Goal: Transaction & Acquisition: Obtain resource

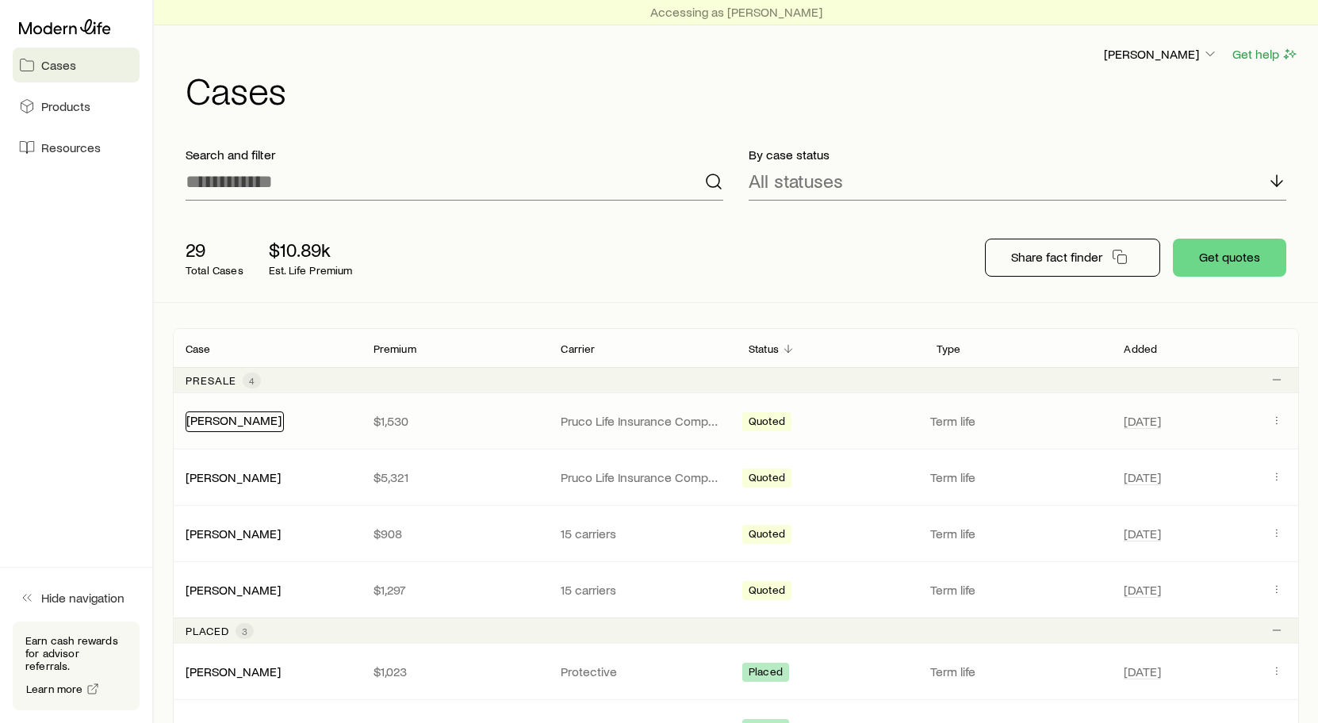
click at [237, 416] on link "[PERSON_NAME]" at bounding box center [233, 420] width 95 height 15
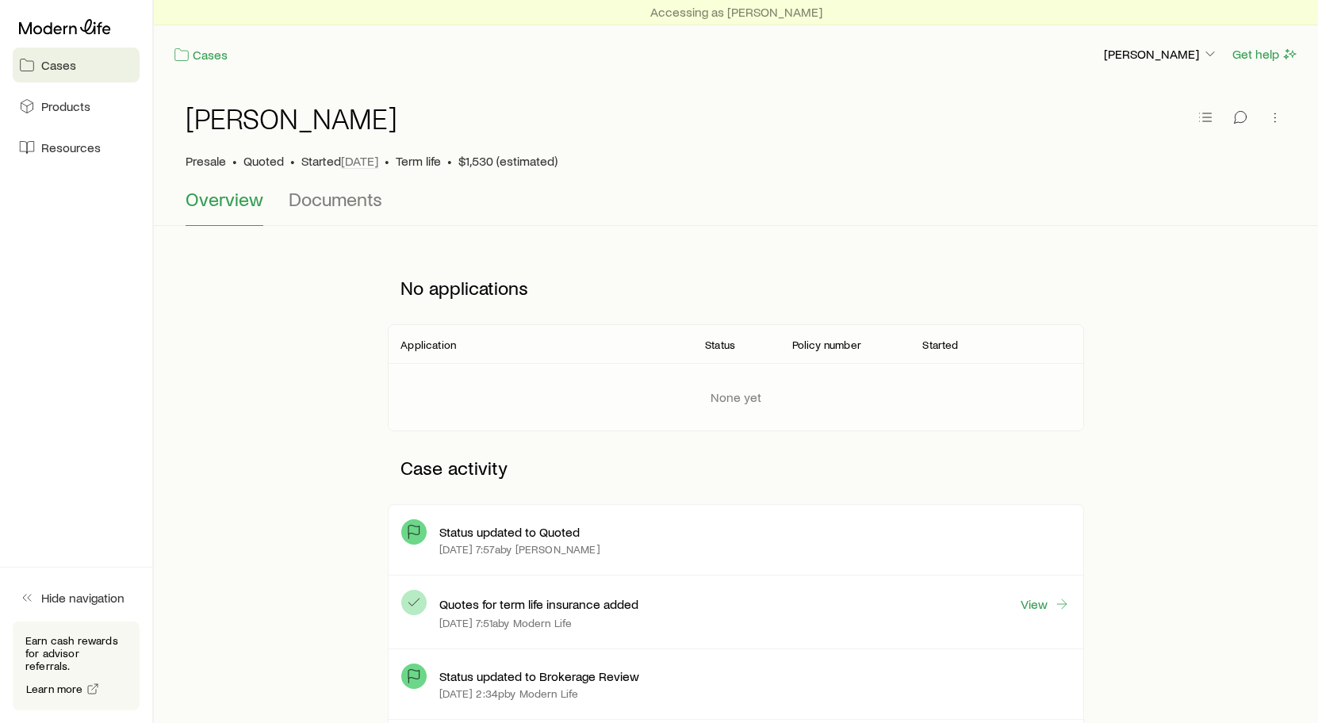
click at [225, 199] on span "Overview" at bounding box center [225, 199] width 78 height 22
click at [1210, 120] on icon "button" at bounding box center [1206, 117] width 16 height 16
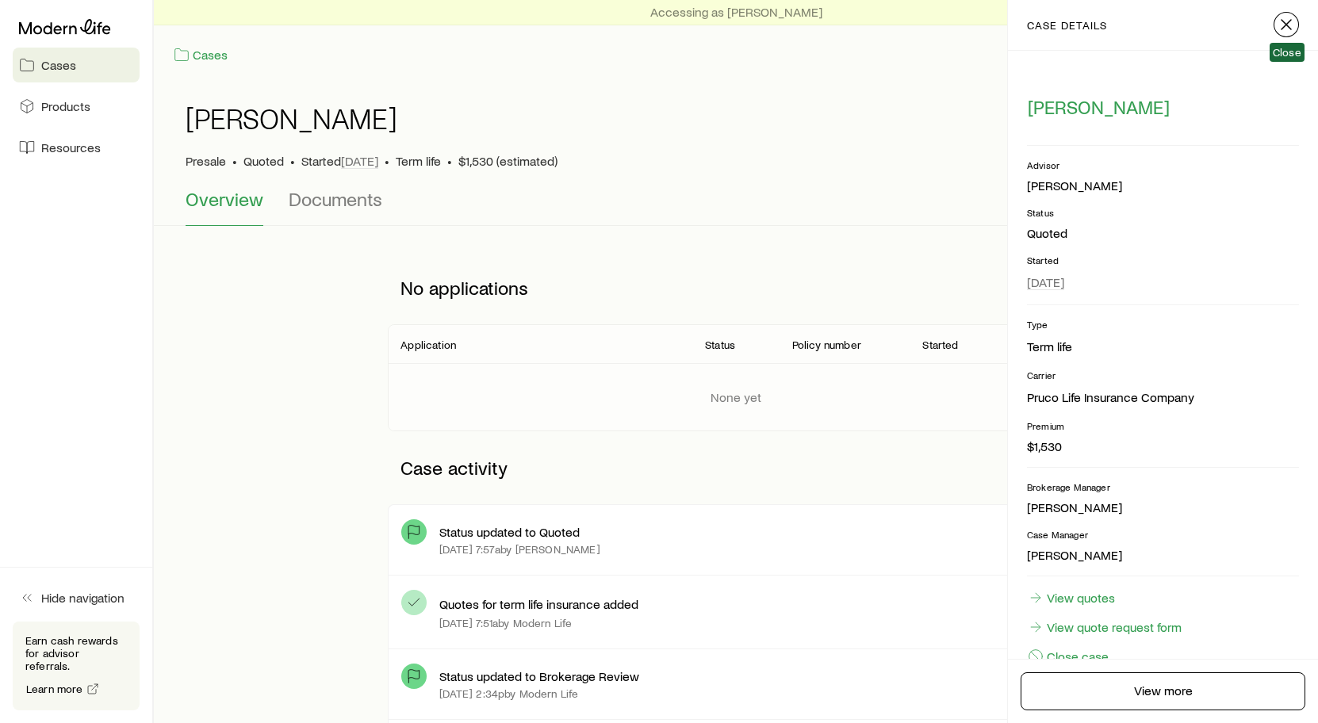
click at [1284, 24] on icon "button" at bounding box center [1286, 24] width 19 height 19
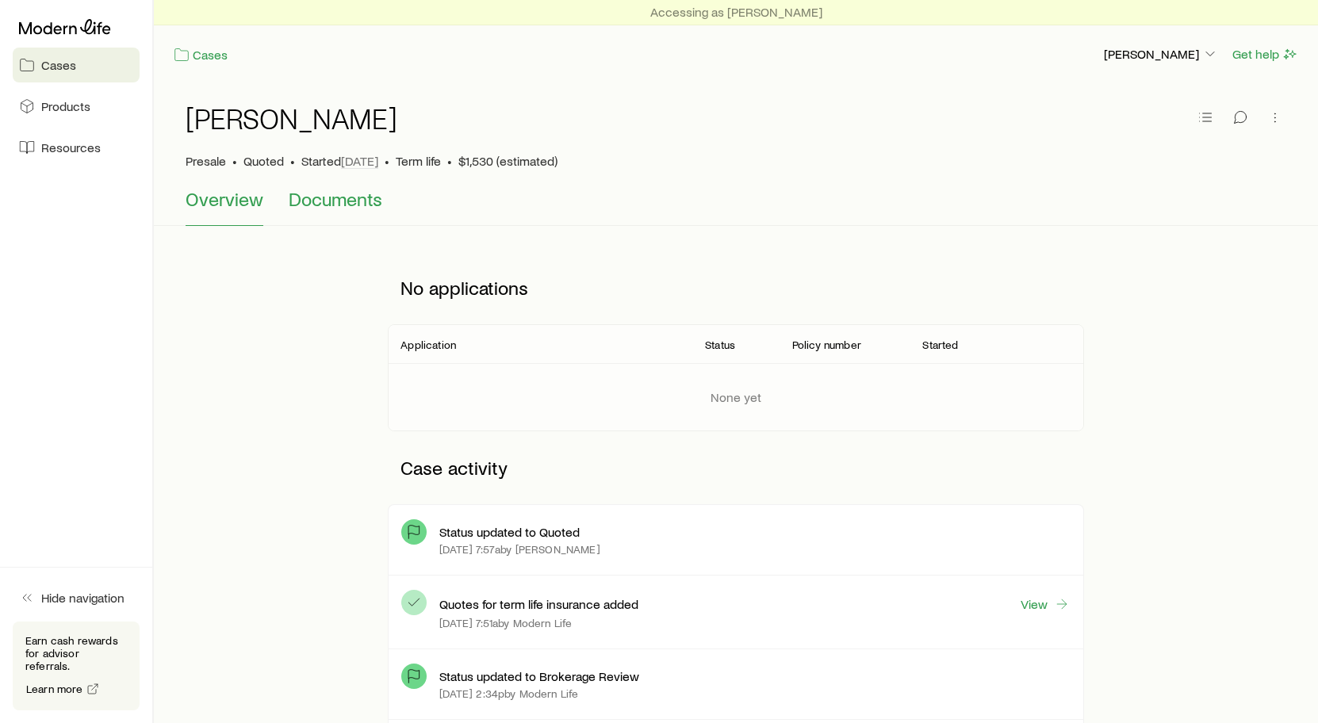
click at [314, 207] on span "Documents" at bounding box center [336, 199] width 94 height 22
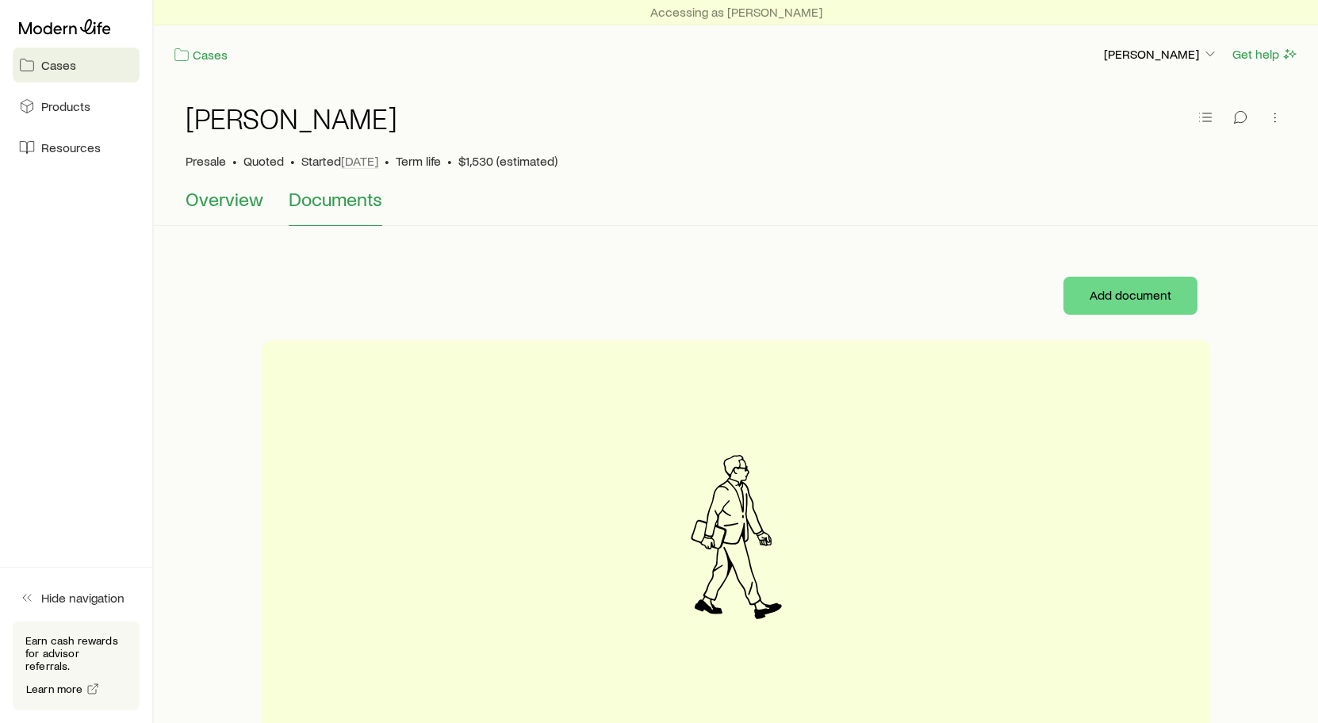
click at [236, 203] on span "Overview" at bounding box center [225, 199] width 78 height 22
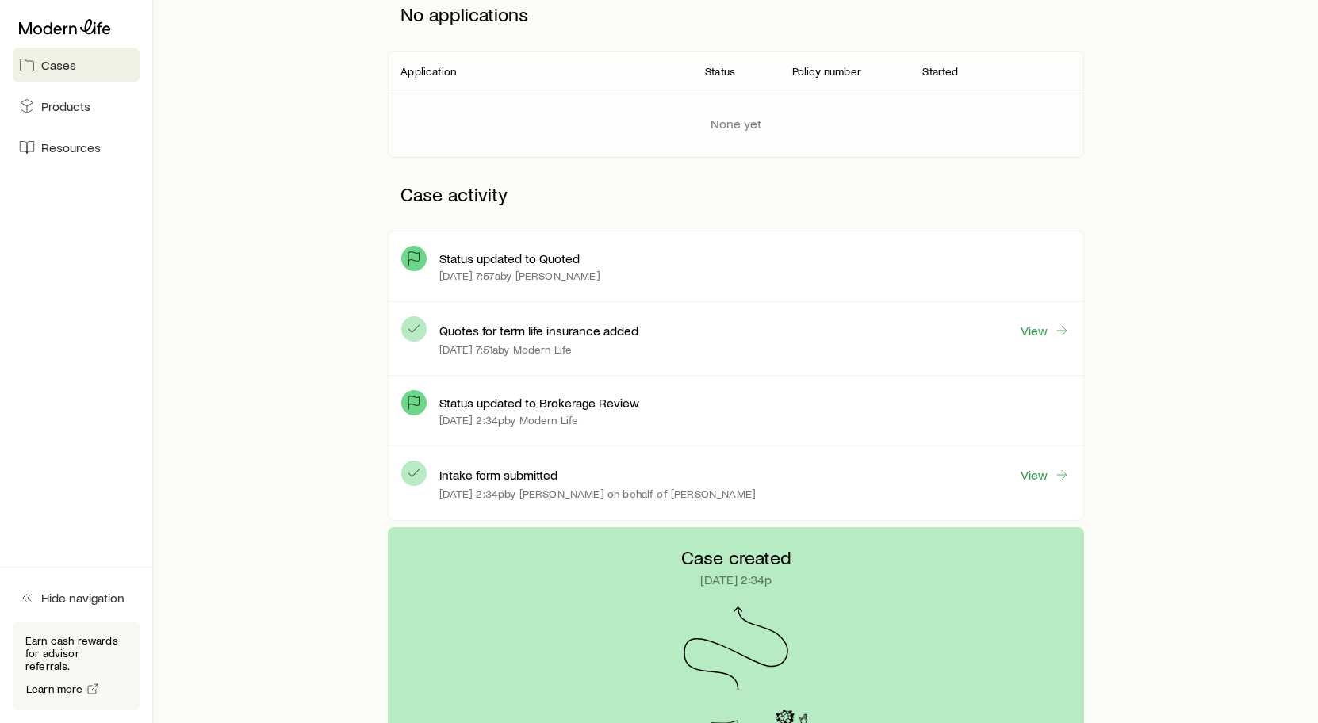
scroll to position [353, 0]
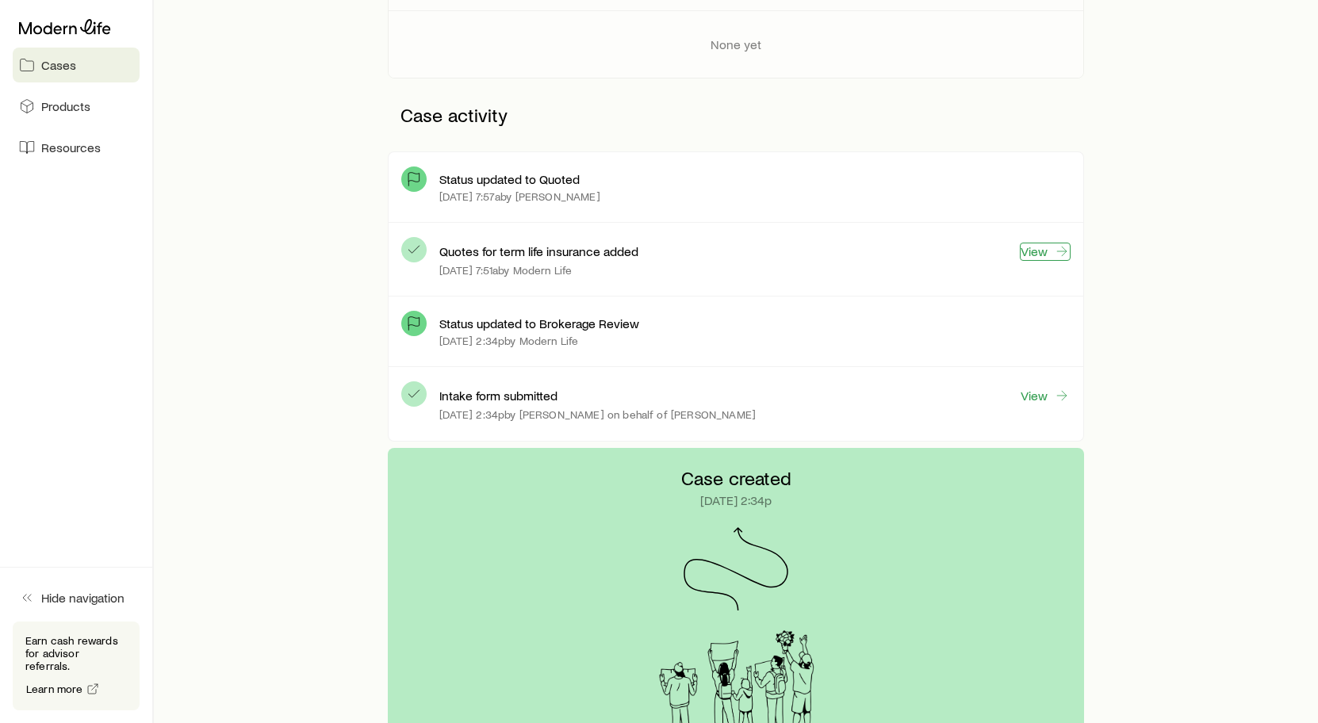
click at [1029, 255] on link "View" at bounding box center [1045, 252] width 51 height 18
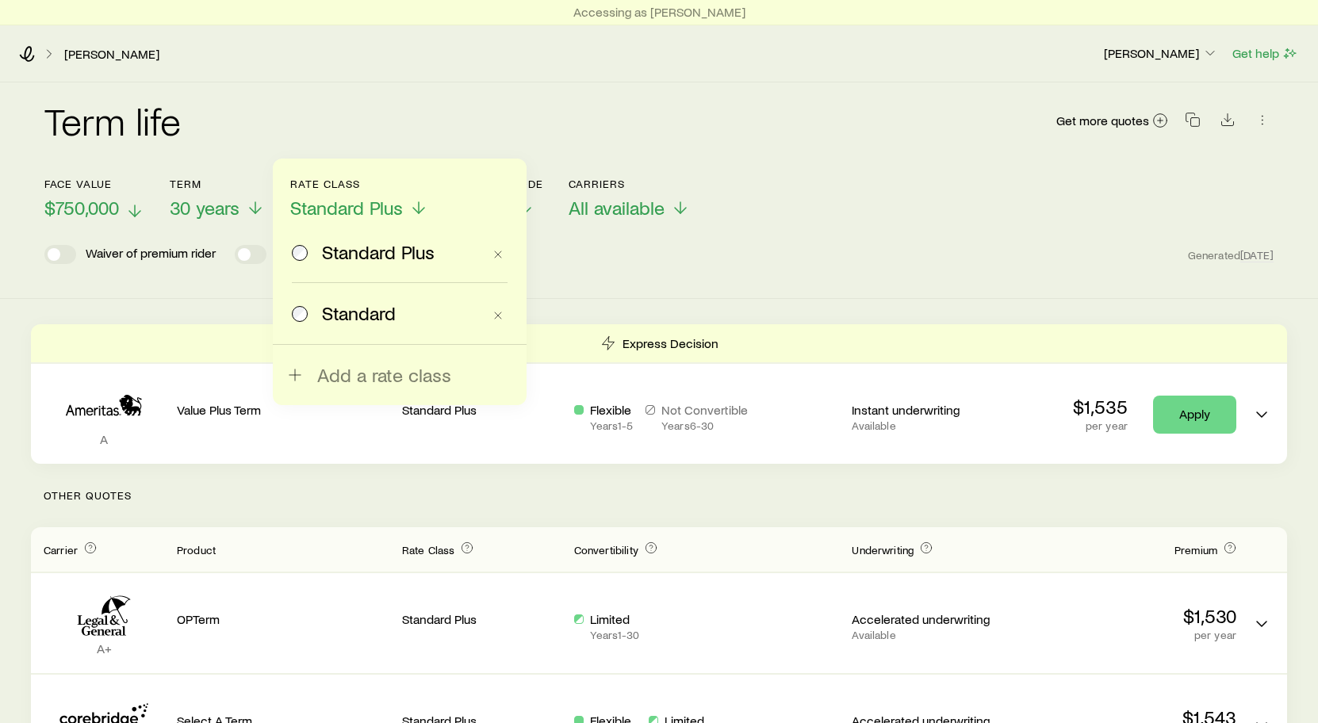
click at [136, 212] on icon at bounding box center [134, 210] width 19 height 19
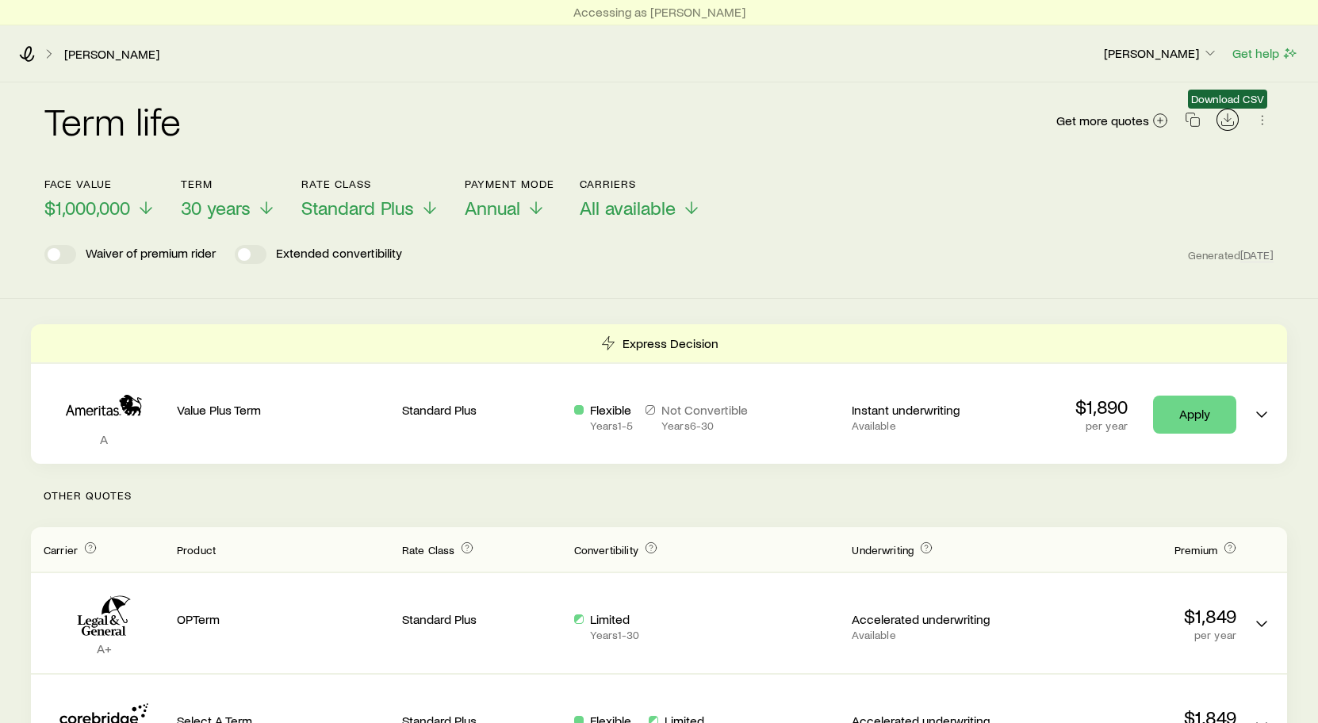
click at [1230, 122] on icon "Download CSV" at bounding box center [1228, 120] width 16 height 16
click at [219, 84] on div "Term life Get more quotes" at bounding box center [659, 130] width 1230 height 95
click at [86, 210] on span "$1,000,000" at bounding box center [87, 208] width 86 height 22
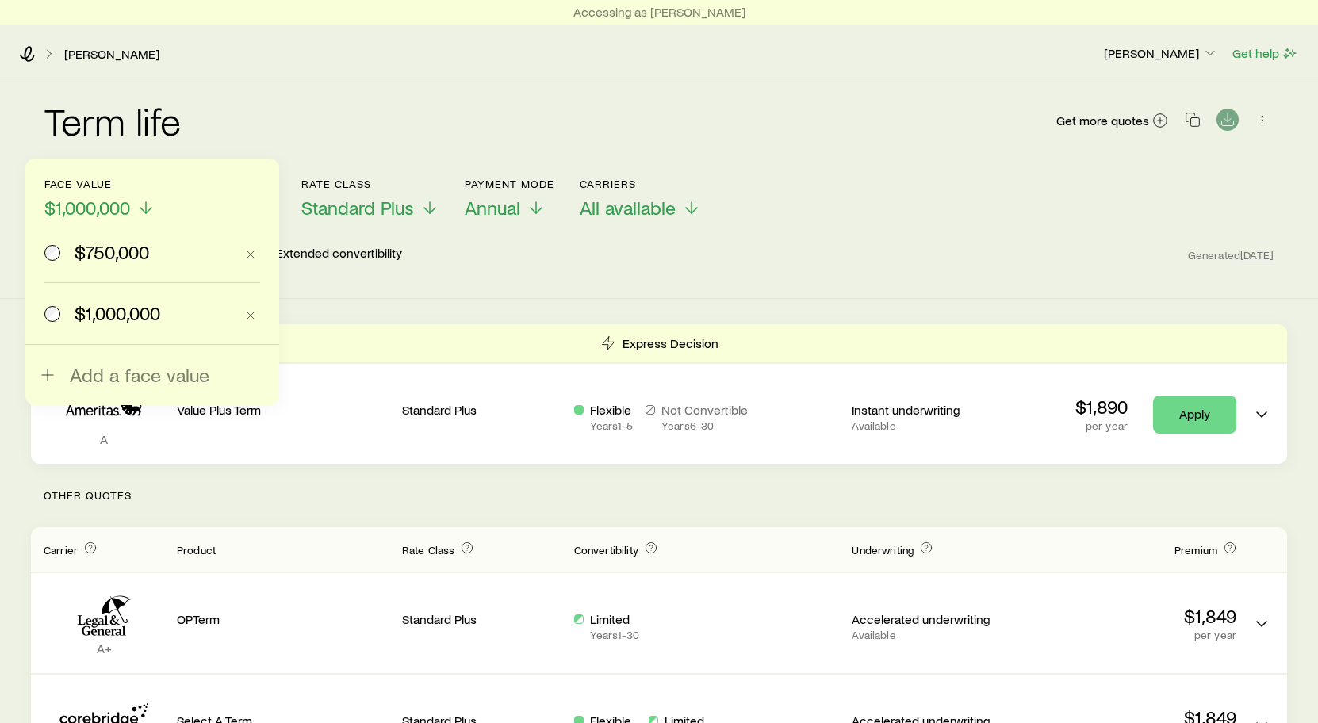
click at [83, 312] on span "$1,000,000" at bounding box center [118, 313] width 86 height 22
click at [1042, 285] on div "Term life Get more quotes Face value $1,000,000 $750,000 $1,000,000 Add a face …" at bounding box center [659, 191] width 1318 height 217
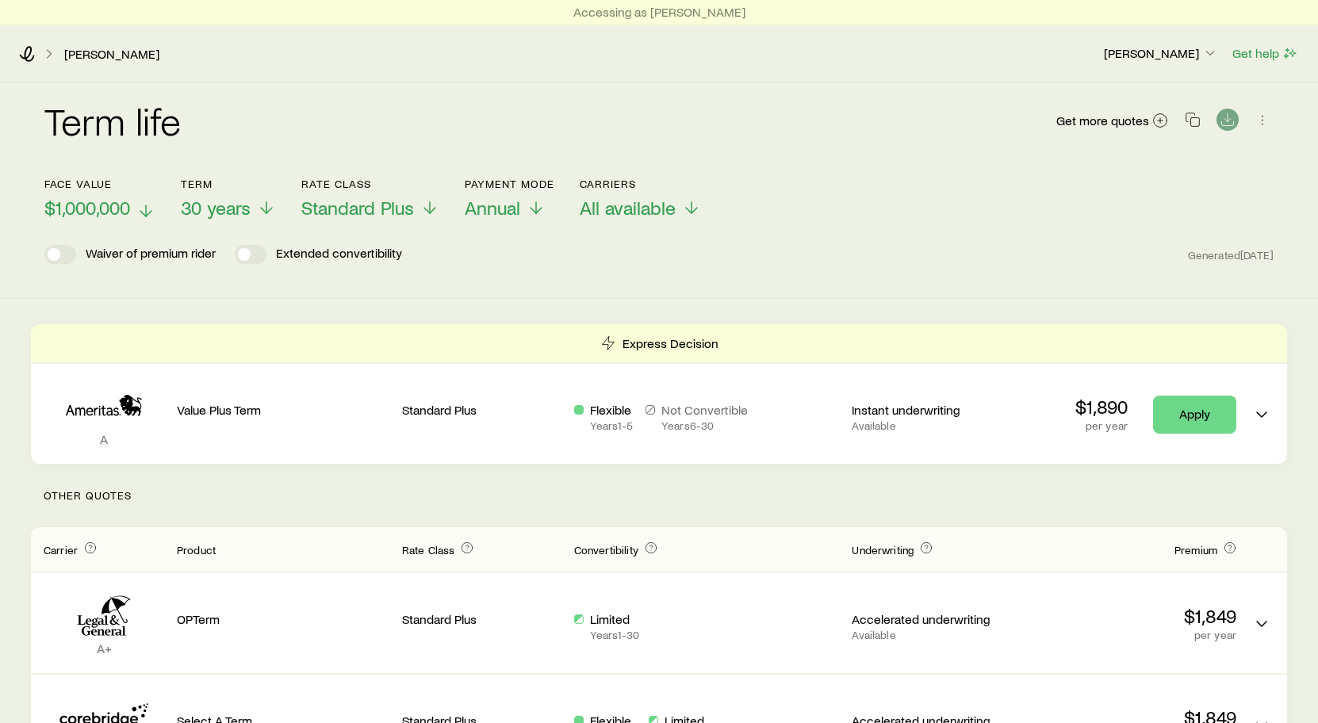
click at [146, 211] on line at bounding box center [146, 210] width 0 height 11
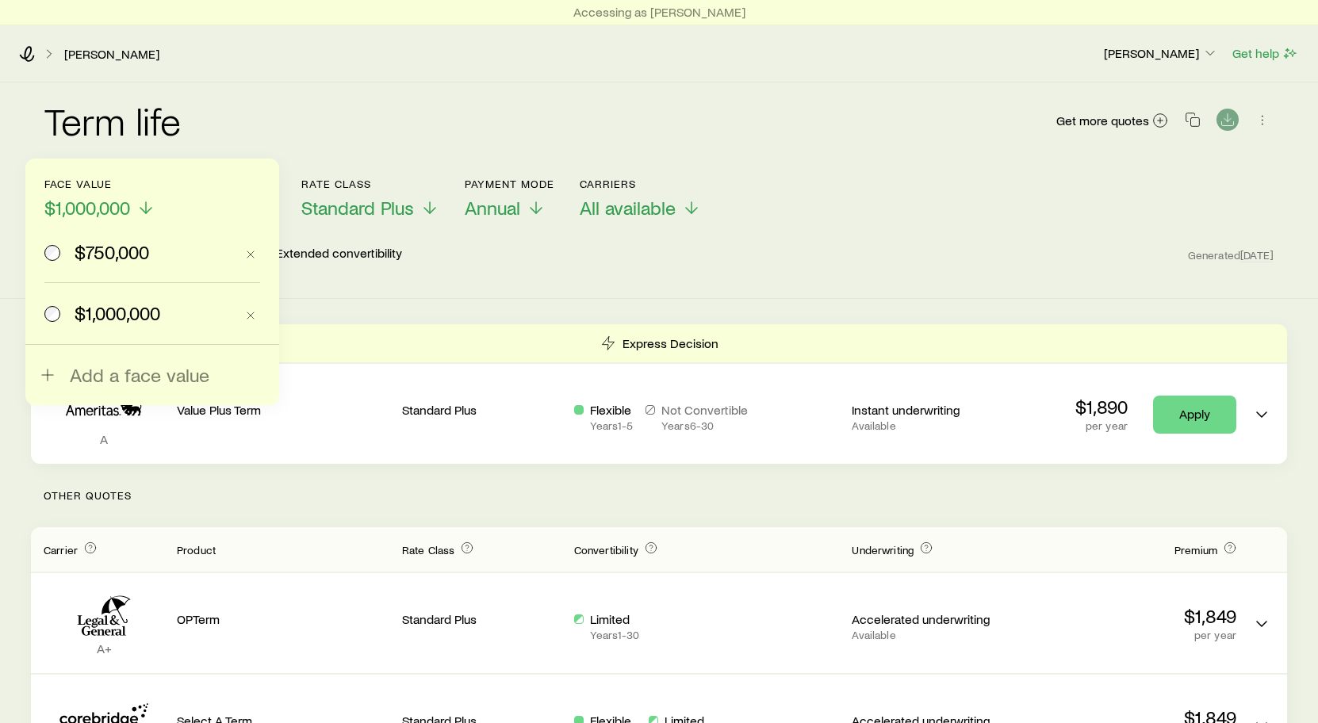
click at [83, 255] on span "$750,000" at bounding box center [112, 252] width 75 height 22
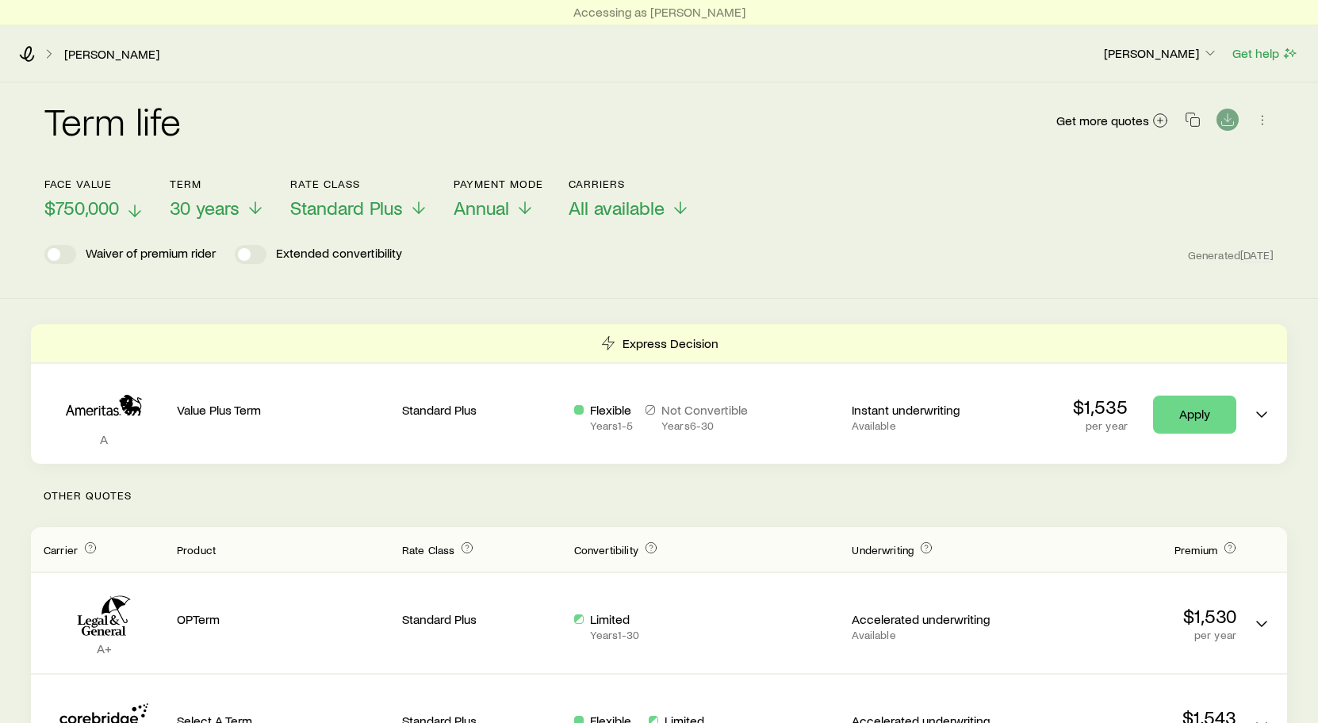
click at [135, 209] on line at bounding box center [135, 210] width 0 height 11
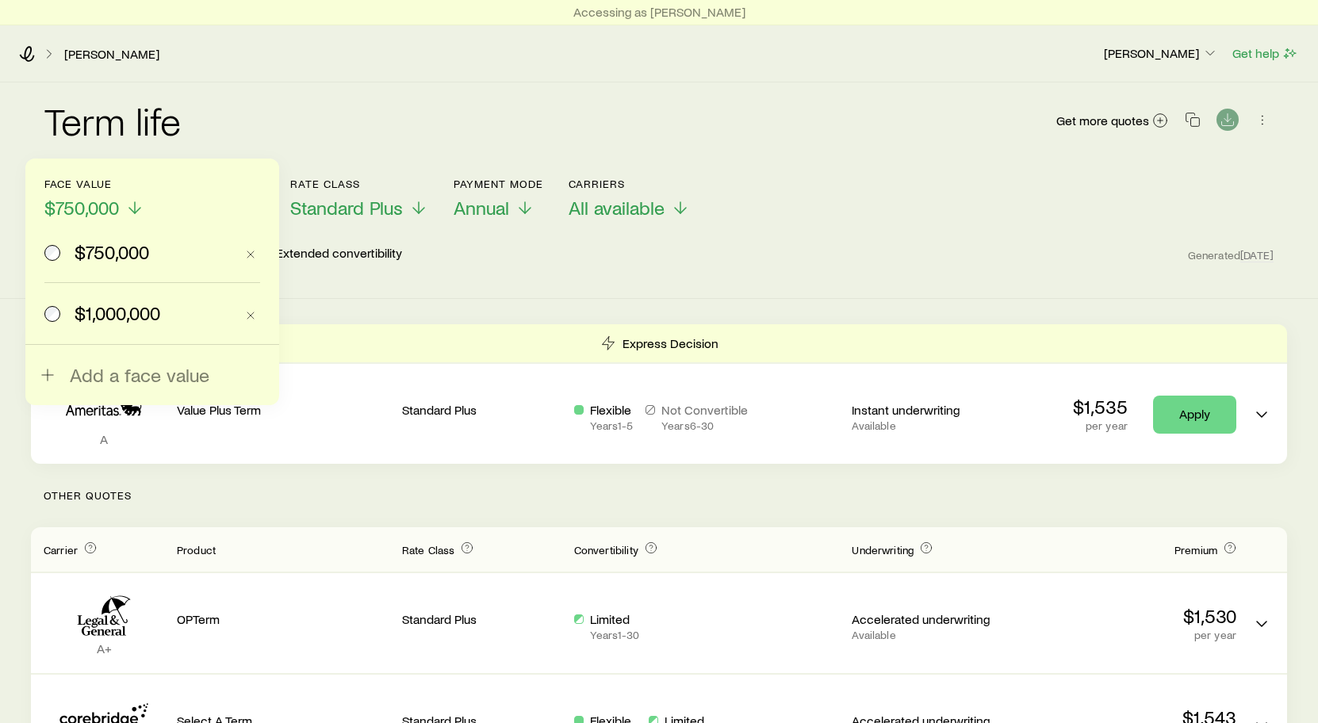
click at [98, 305] on span "$1,000,000" at bounding box center [118, 313] width 86 height 22
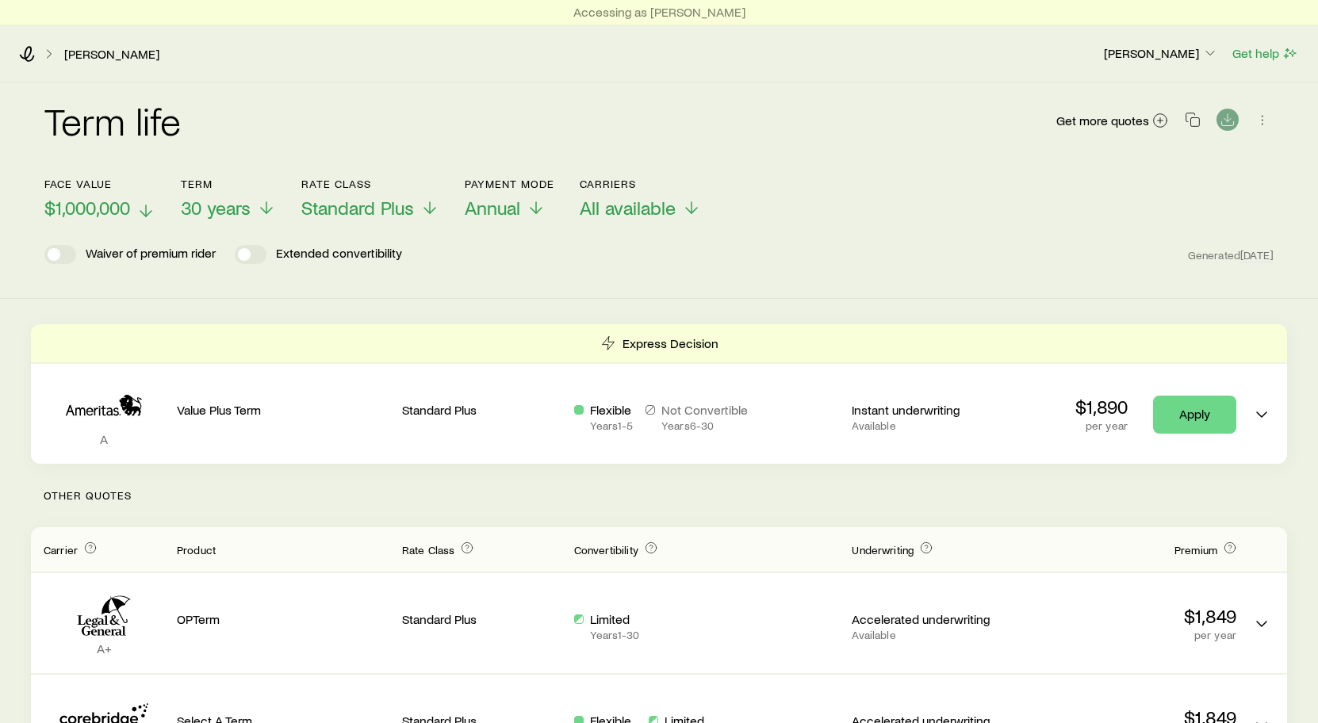
click at [150, 205] on icon at bounding box center [145, 210] width 19 height 19
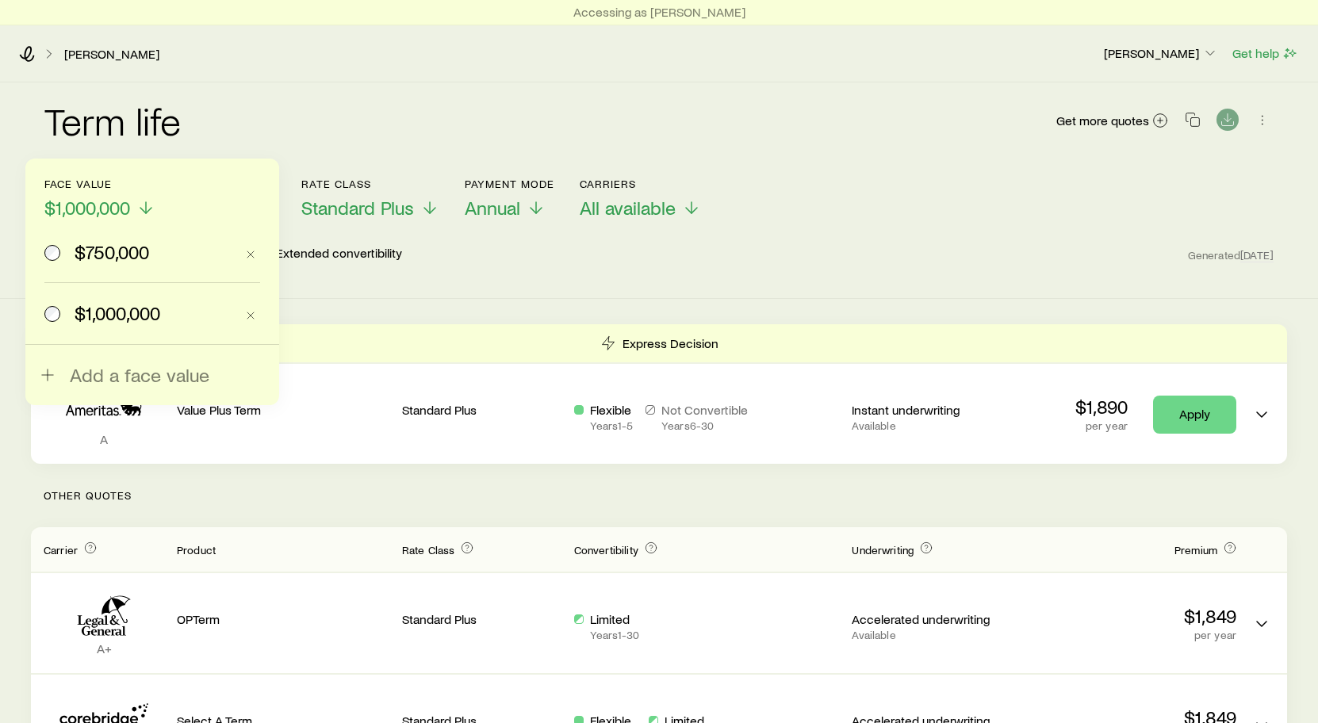
click at [107, 248] on span "$750,000" at bounding box center [112, 252] width 75 height 22
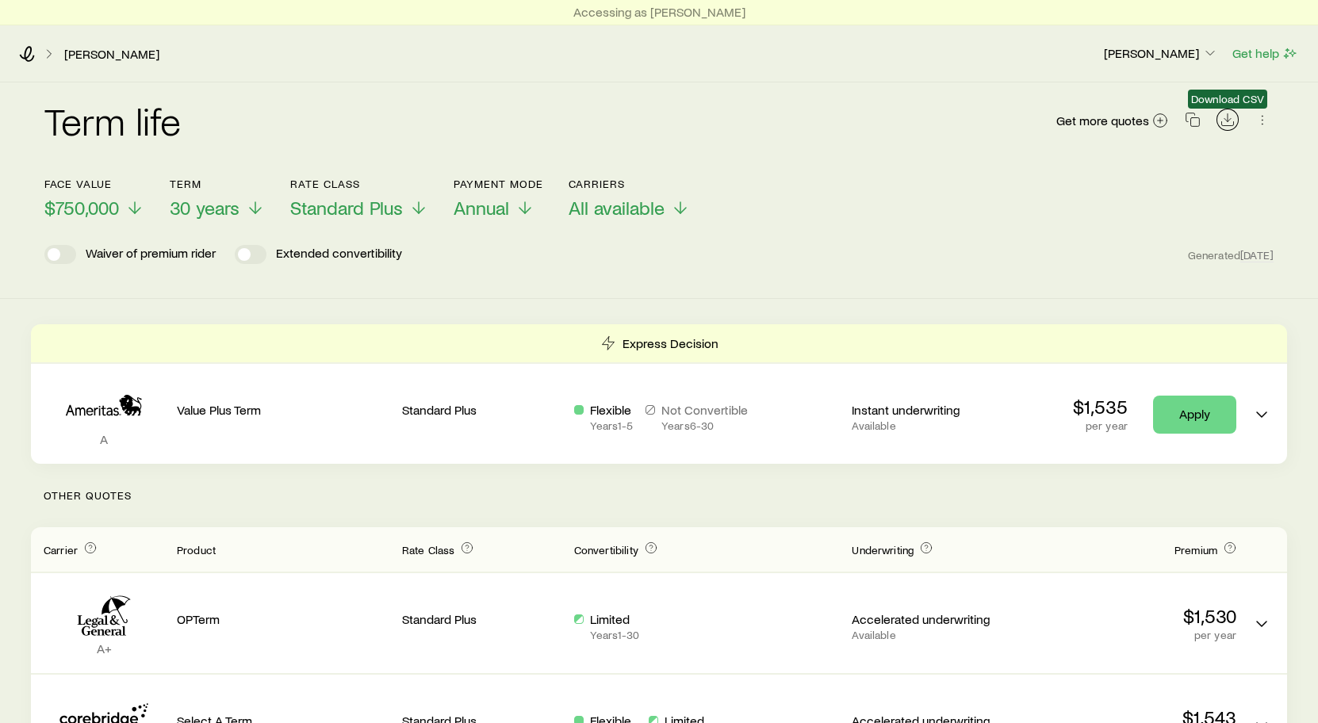
click at [1229, 121] on polyline "Download CSV" at bounding box center [1228, 119] width 6 height 3
